Goal: Information Seeking & Learning: Learn about a topic

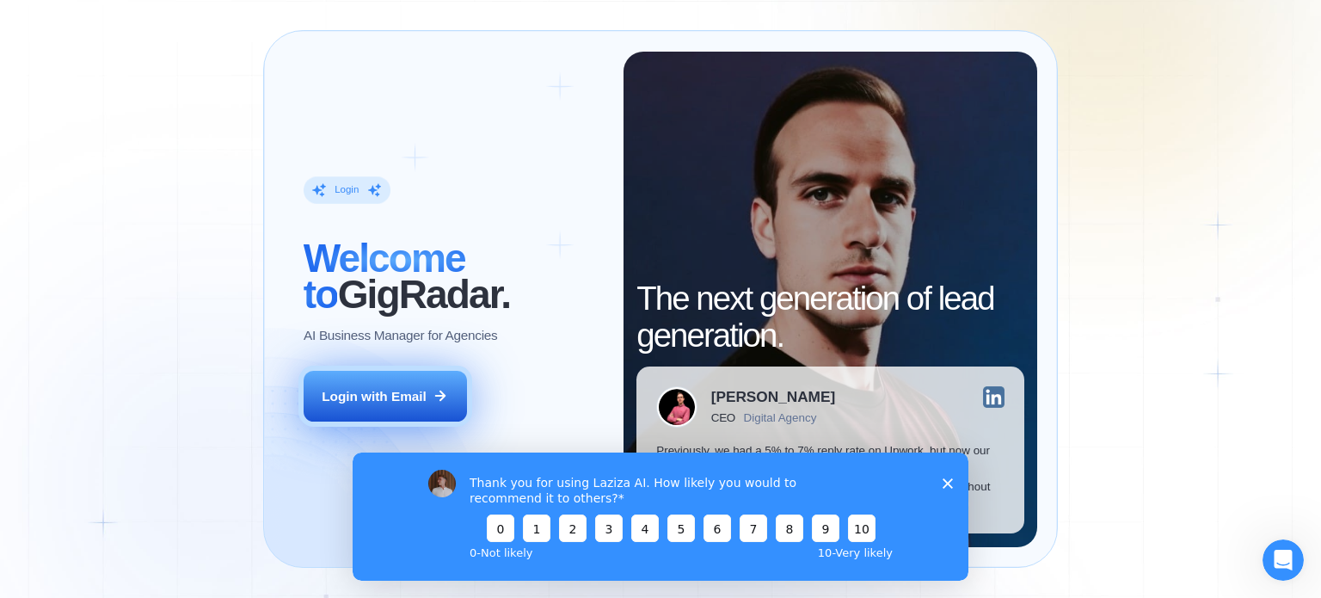
click at [439, 391] on icon at bounding box center [440, 395] width 15 height 15
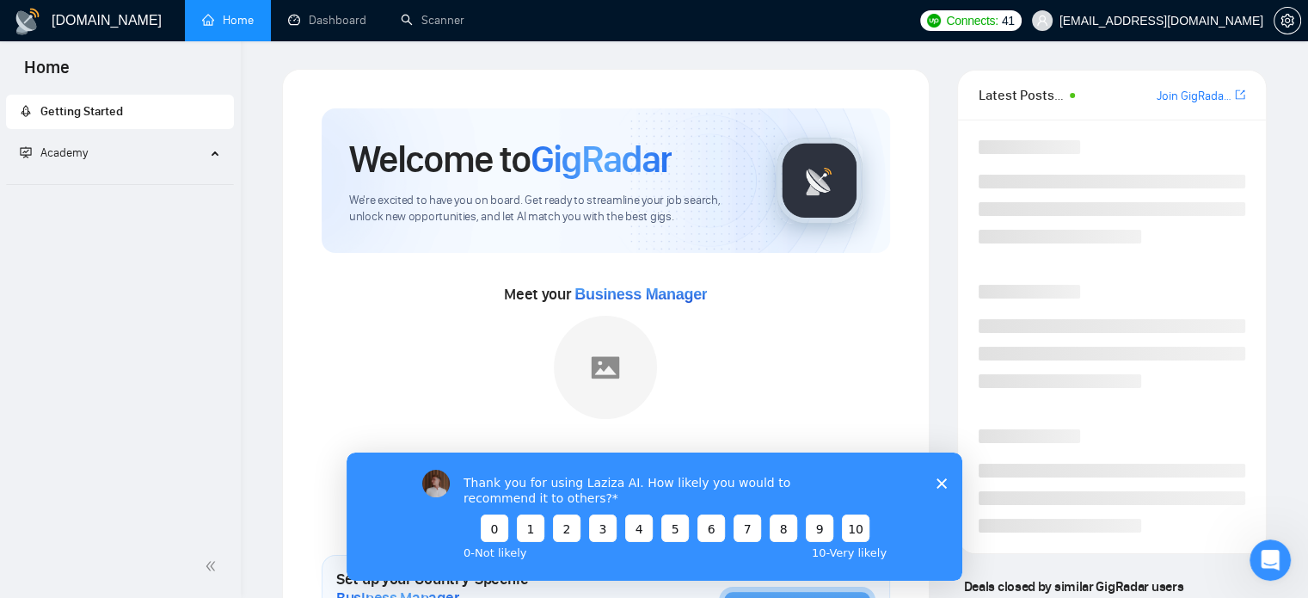
click at [940, 491] on div "Thank you for using Laziza AI. How likely you would to recommend it to others? …" at bounding box center [654, 515] width 616 height 128
click at [940, 485] on icon "Close survey" at bounding box center [941, 482] width 10 height 10
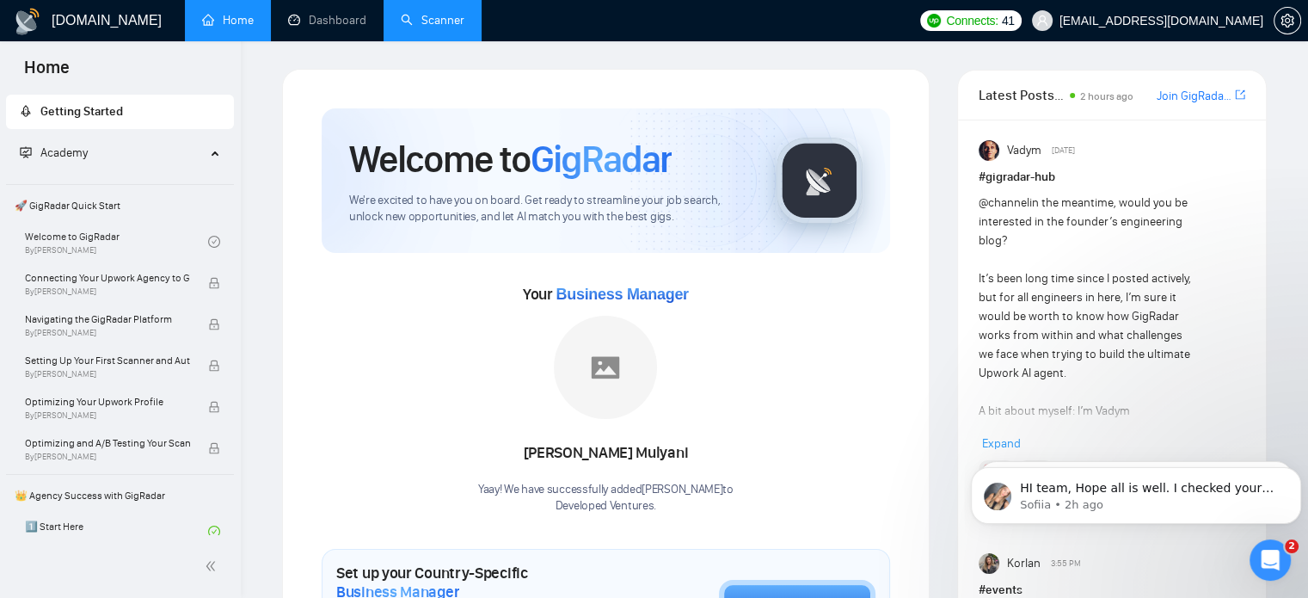
click at [429, 28] on link "Scanner" at bounding box center [433, 20] width 64 height 15
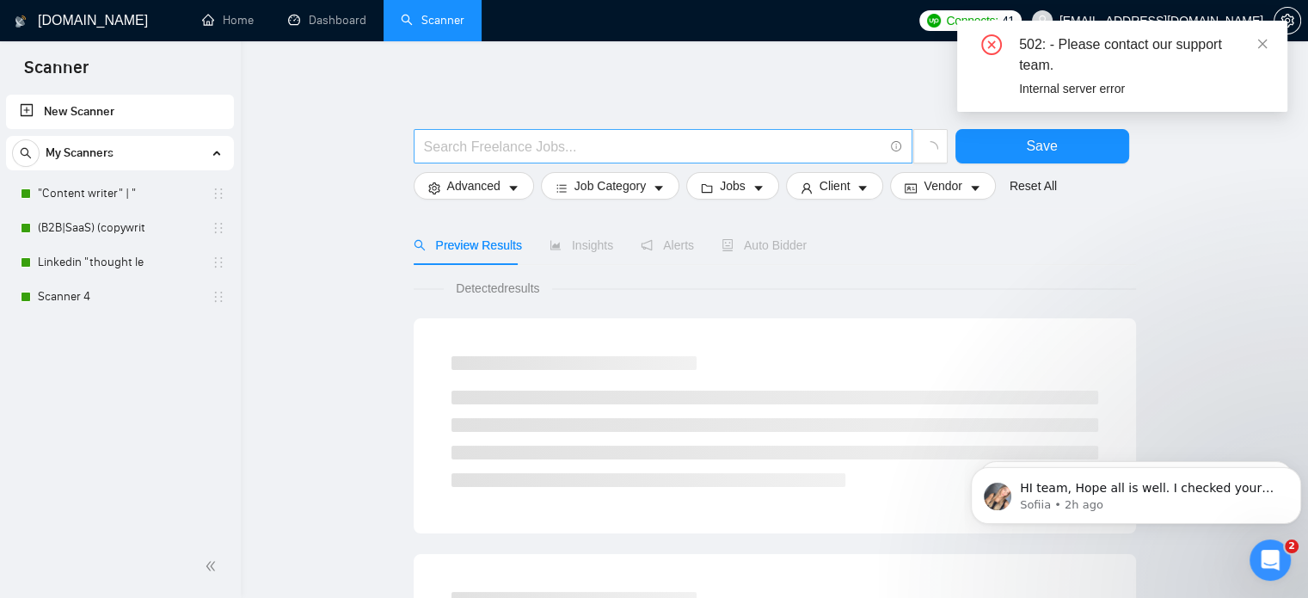
click at [575, 162] on span at bounding box center [663, 146] width 499 height 34
type input """
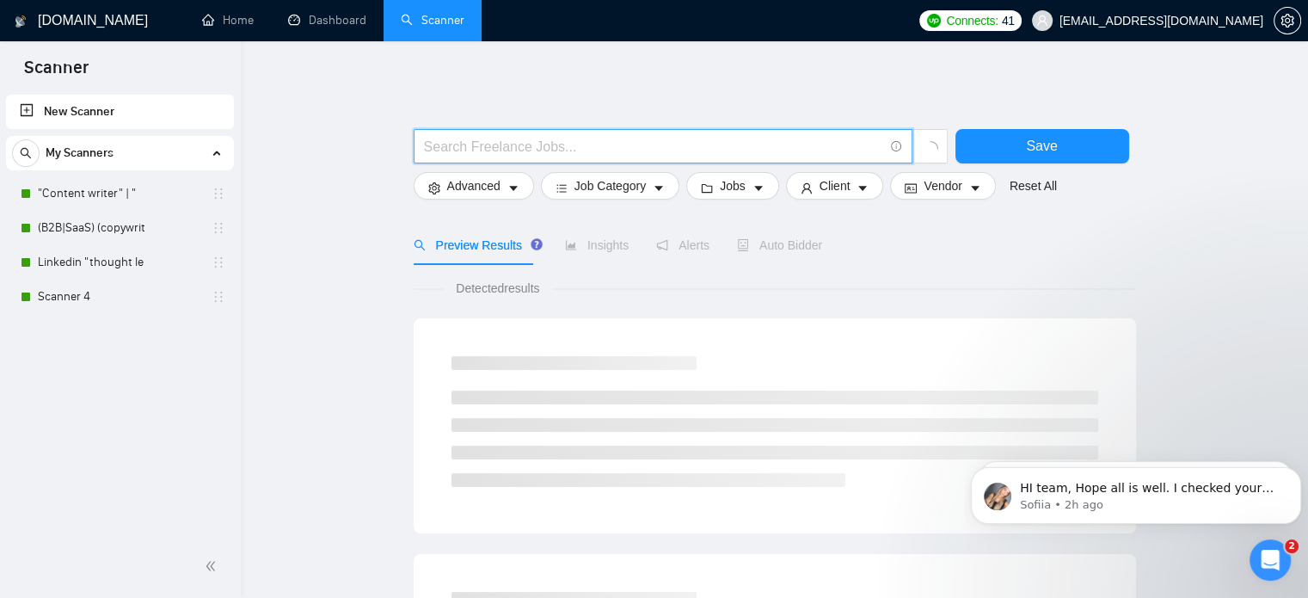
type input ":"
paste input "blog writing services"
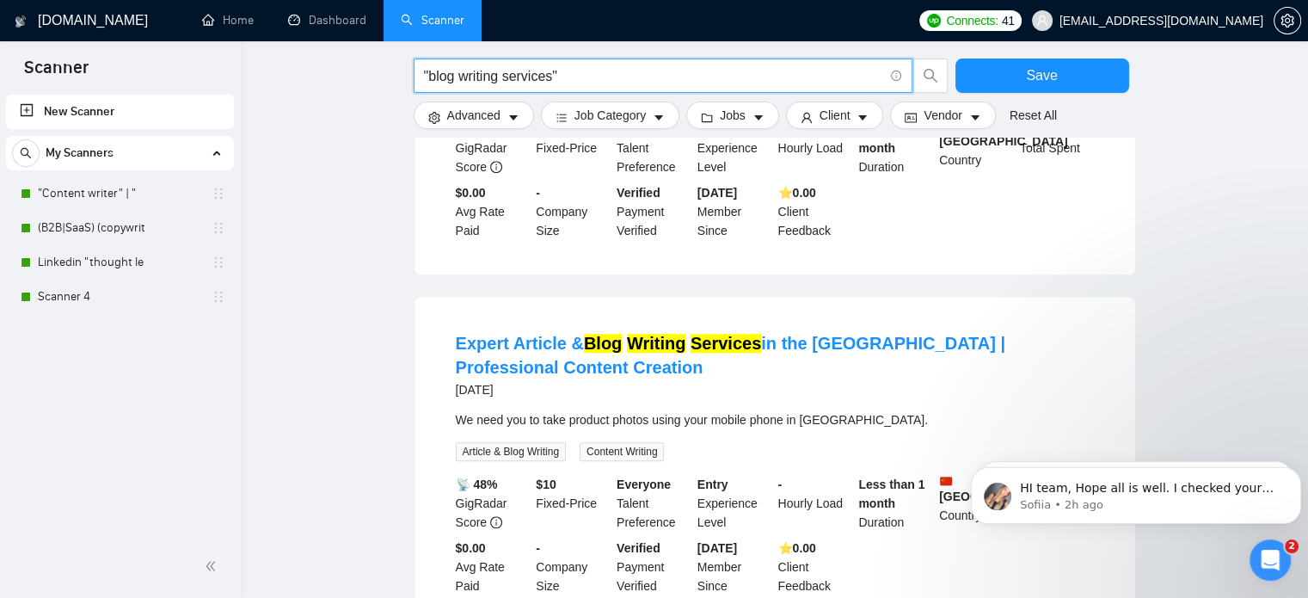
scroll to position [1527, 0]
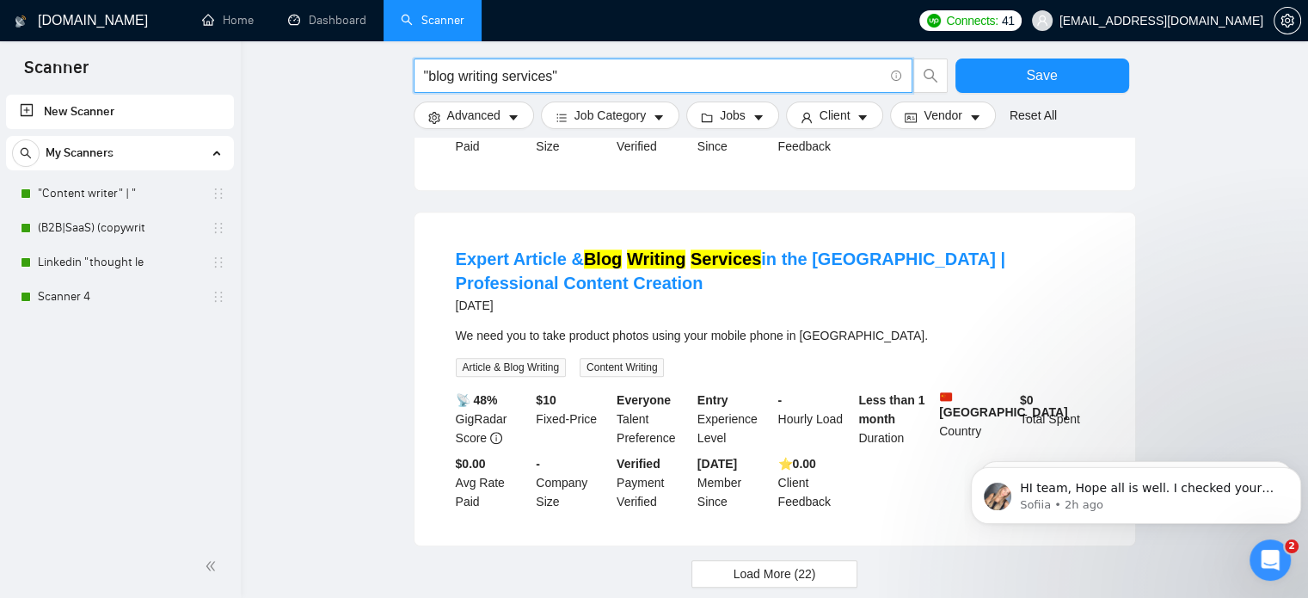
drag, startPoint x: 552, startPoint y: 74, endPoint x: 430, endPoint y: 66, distance: 122.3
click at [430, 66] on input ""blog writing services"" at bounding box center [653, 75] width 459 height 21
paste input "content writing service"
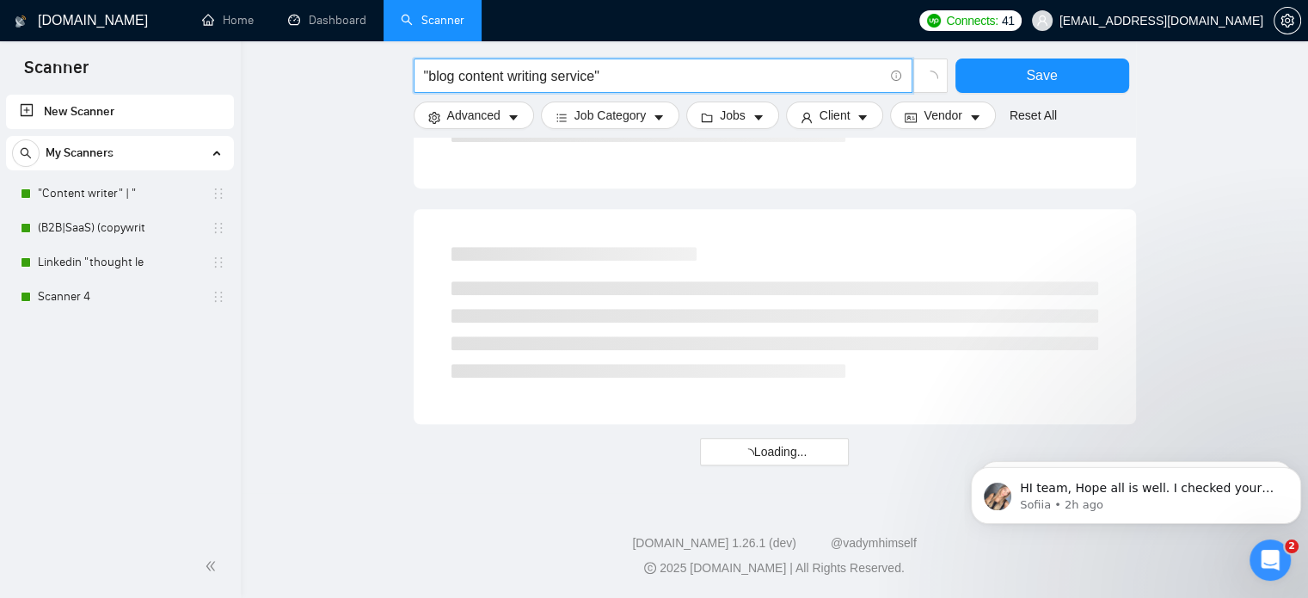
scroll to position [1052, 0]
click at [621, 77] on input ""blog content writing service"" at bounding box center [653, 75] width 459 height 21
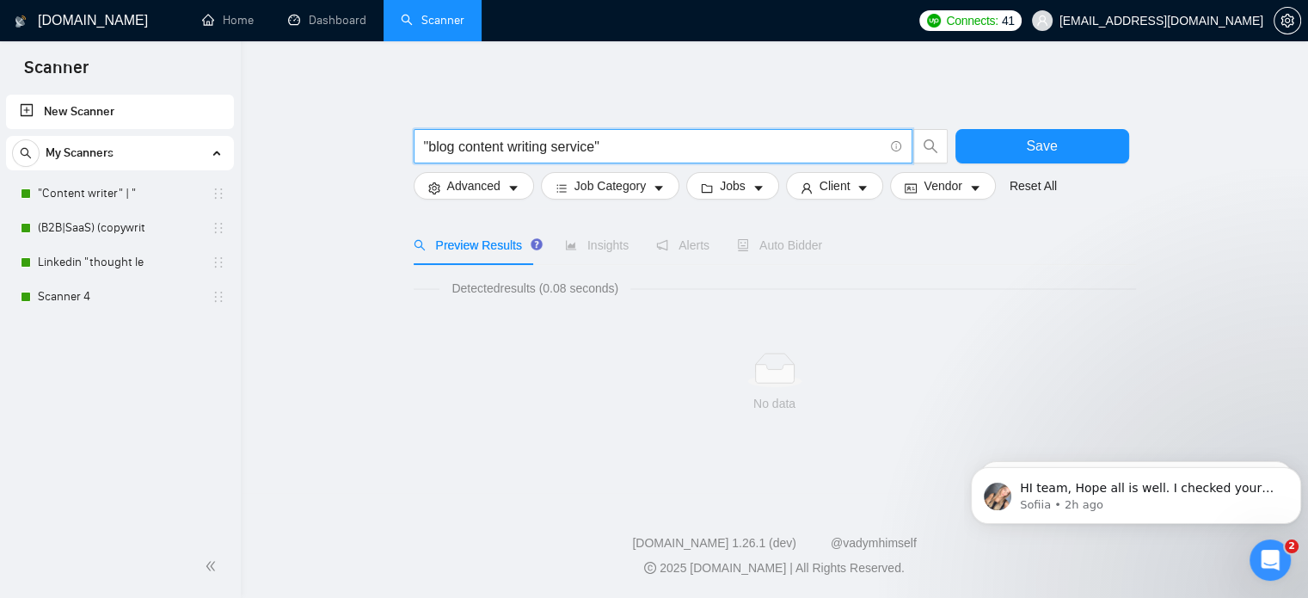
scroll to position [0, 0]
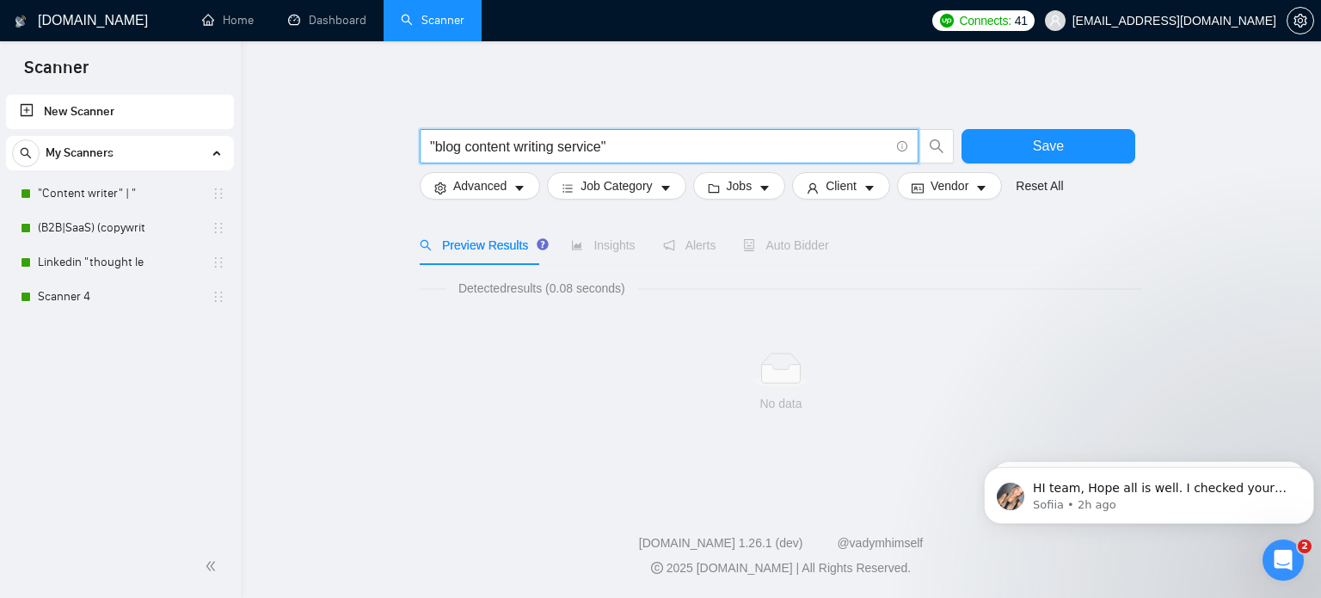
drag, startPoint x: 466, startPoint y: 147, endPoint x: 602, endPoint y: 148, distance: 135.9
click at [602, 148] on input ""blog content writing service"" at bounding box center [659, 146] width 459 height 21
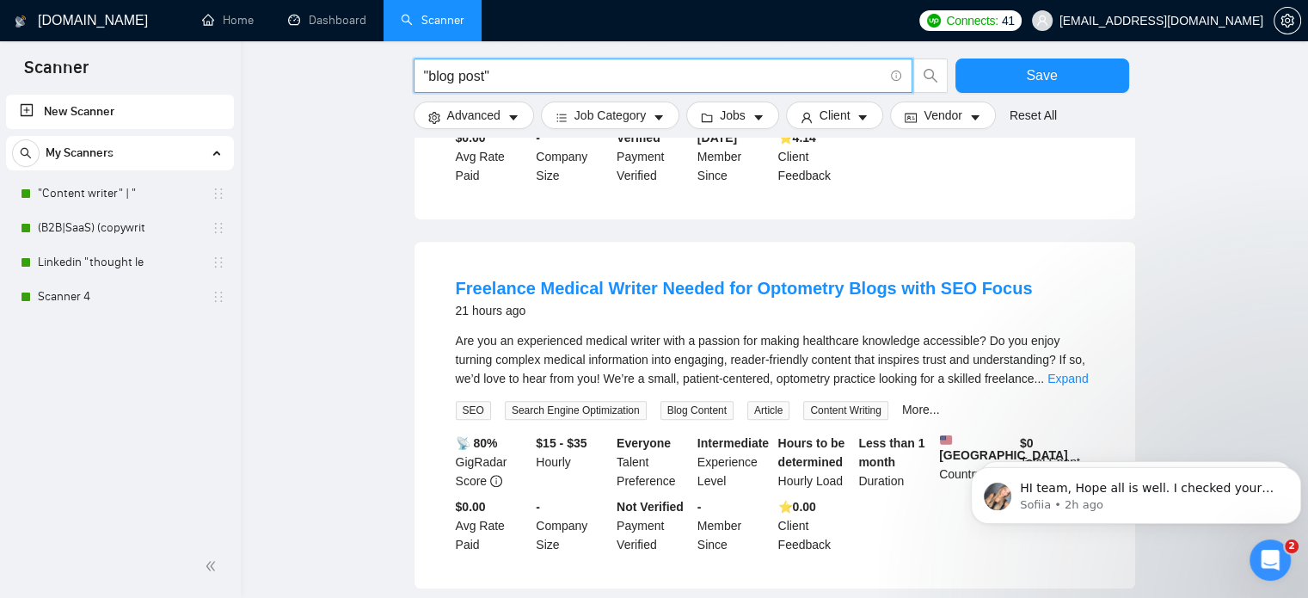
scroll to position [1740, 0]
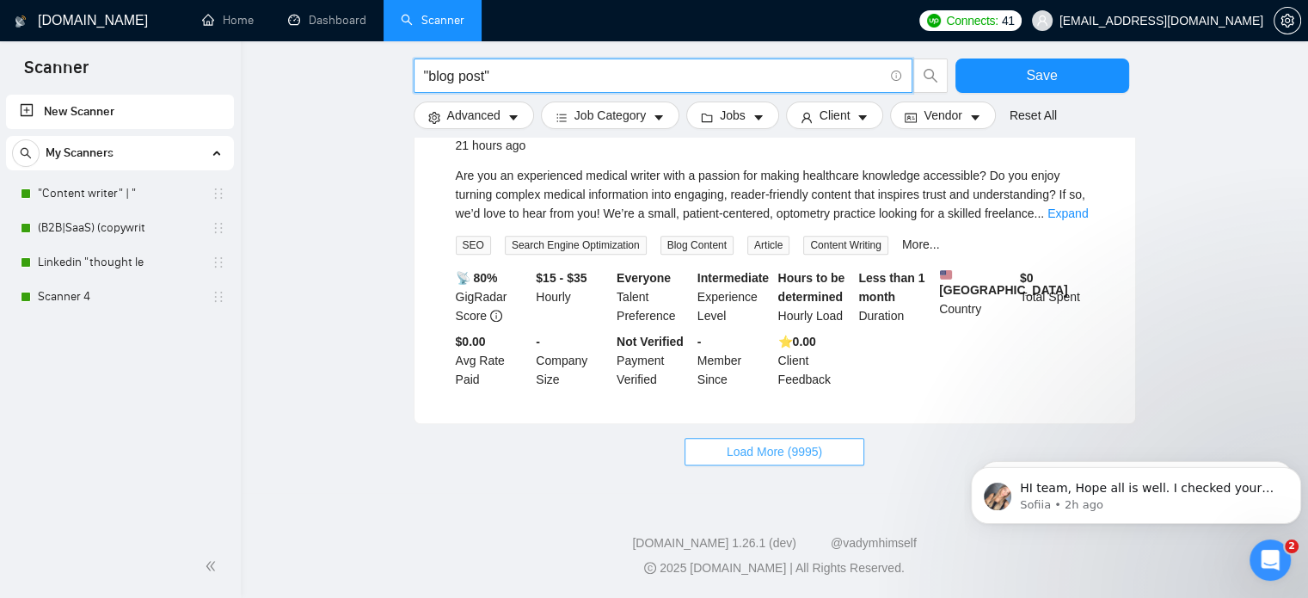
type input ""blog post""
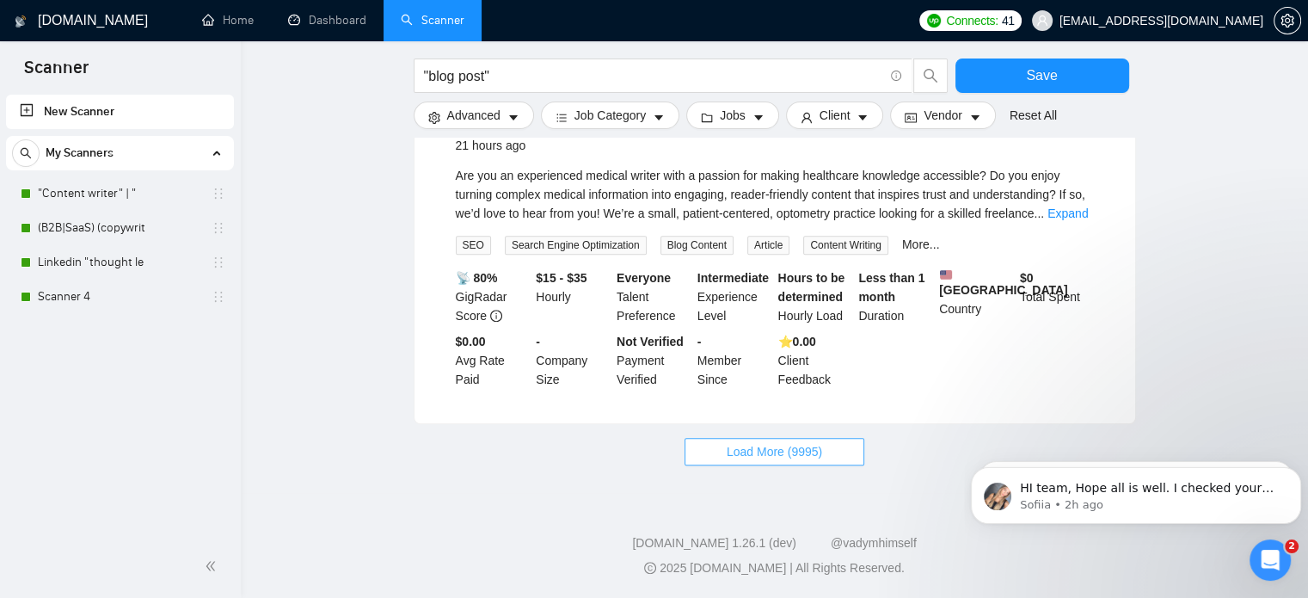
click at [784, 455] on span "Load More (9995)" at bounding box center [774, 451] width 95 height 19
